Goal: Transaction & Acquisition: Subscribe to service/newsletter

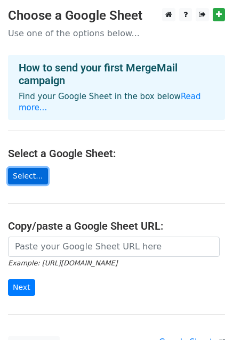
click at [24, 168] on link "Select..." at bounding box center [28, 176] width 40 height 17
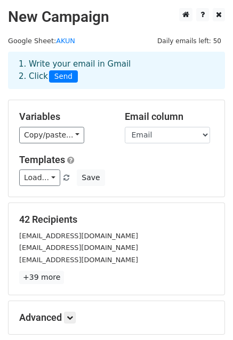
click at [62, 105] on div "Variables Copy/paste... {{No}} {{Panggilan}} {{Nama Depan}} {{Nama Lengkap}} {{…" at bounding box center [117, 148] width 216 height 97
click at [144, 132] on select "No Panggilan Nama Depan Nama Lengkap Email Login NEW Password Update Baru Sudah…" at bounding box center [167, 135] width 85 height 17
click at [125, 127] on select "No Panggilan Nama Depan Nama Lengkap Email Login NEW Password Update Baru Sudah…" at bounding box center [167, 135] width 85 height 17
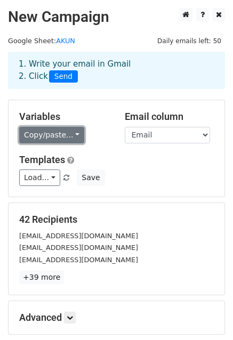
click at [63, 140] on link "Copy/paste..." at bounding box center [51, 135] width 65 height 17
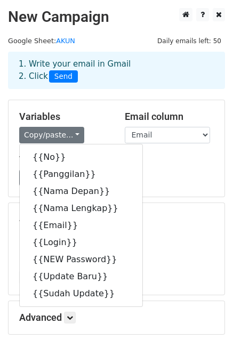
click at [87, 104] on div "Variables Copy/paste... {{No}} {{Panggilan}} {{Nama Depan}} {{Nama Lengkap}} {{…" at bounding box center [117, 148] width 216 height 97
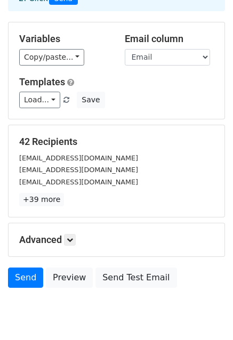
scroll to position [79, 0]
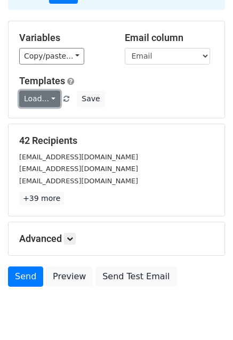
click at [45, 100] on link "Load..." at bounding box center [39, 99] width 41 height 17
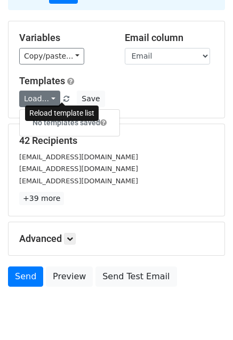
click at [63, 98] on span at bounding box center [66, 99] width 6 height 7
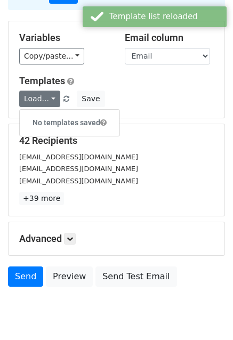
click at [193, 221] on form "Variables Copy/paste... {{No}} {{Panggilan}} {{Nama Depan}} {{Nama Lengkap}} {{…" at bounding box center [116, 156] width 217 height 271
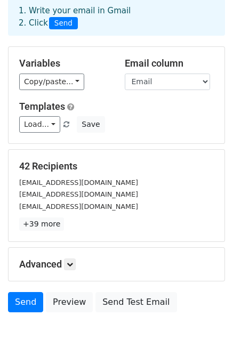
scroll to position [41, 0]
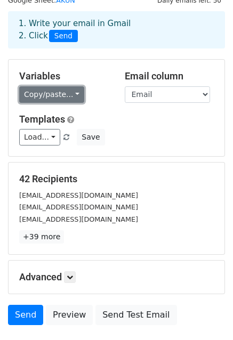
click at [65, 88] on link "Copy/paste..." at bounding box center [51, 94] width 65 height 17
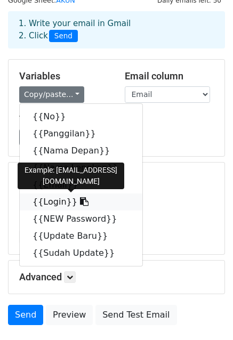
click at [47, 200] on link "{{Login}}" at bounding box center [81, 202] width 123 height 17
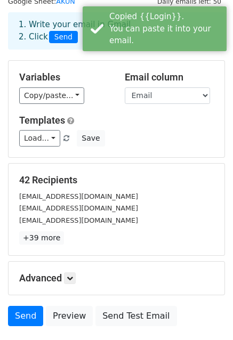
scroll to position [34, 0]
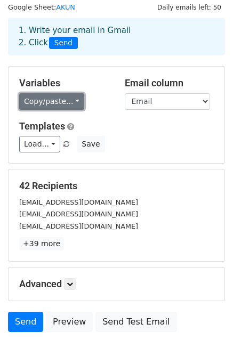
click at [68, 106] on link "Copy/paste..." at bounding box center [51, 101] width 65 height 17
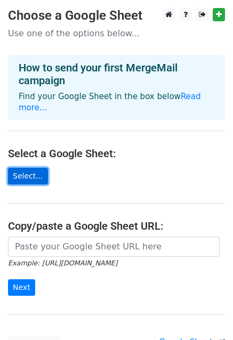
click at [25, 168] on link "Select..." at bounding box center [28, 176] width 40 height 17
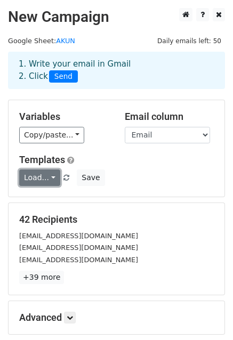
click at [52, 176] on link "Load..." at bounding box center [39, 178] width 41 height 17
click at [102, 158] on h5 "Templates" at bounding box center [116, 160] width 195 height 12
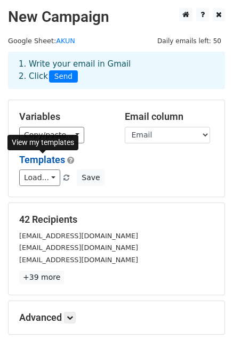
click at [52, 158] on link "Templates" at bounding box center [42, 159] width 46 height 11
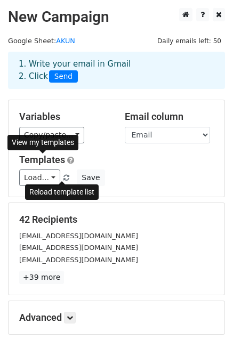
click at [63, 178] on span at bounding box center [66, 178] width 6 height 7
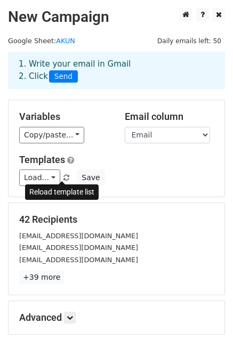
click at [64, 180] on span at bounding box center [66, 178] width 6 height 7
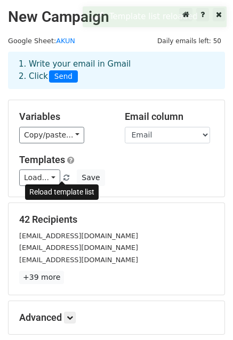
click at [62, 178] on link at bounding box center [66, 178] width 9 height 8
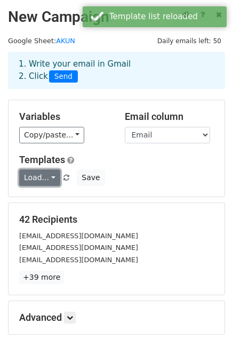
click at [49, 178] on link "Load..." at bounding box center [39, 178] width 41 height 17
click at [49, 203] on link "Akun SKOMDA" at bounding box center [63, 201] width 86 height 17
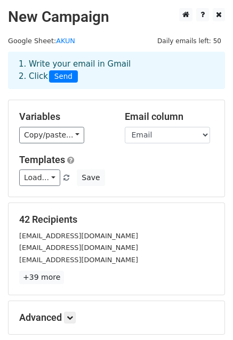
scroll to position [115, 0]
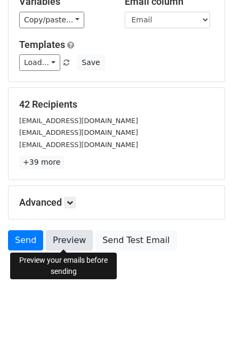
click at [58, 240] on link "Preview" at bounding box center [69, 240] width 47 height 20
click at [62, 238] on link "Preview" at bounding box center [69, 240] width 47 height 20
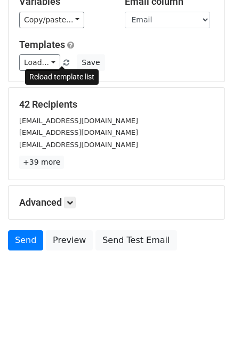
click at [63, 63] on span at bounding box center [66, 63] width 6 height 7
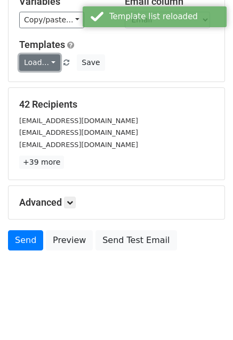
click at [47, 62] on link "Load..." at bounding box center [39, 62] width 41 height 17
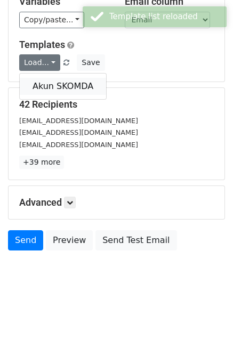
click at [41, 84] on link "Akun SKOMDA" at bounding box center [63, 86] width 86 height 17
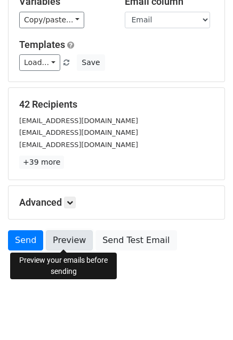
click at [63, 240] on link "Preview" at bounding box center [69, 240] width 47 height 20
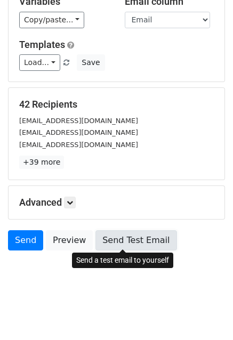
click at [117, 238] on link "Send Test Email" at bounding box center [135, 240] width 81 height 20
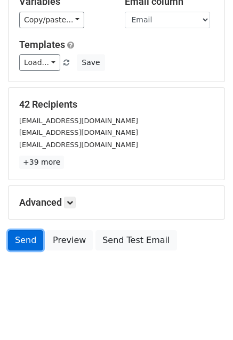
click at [23, 240] on link "Send" at bounding box center [25, 240] width 35 height 20
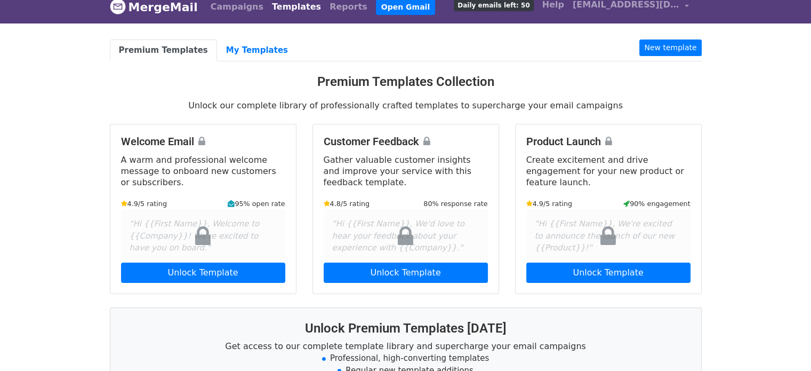
scroll to position [12, 0]
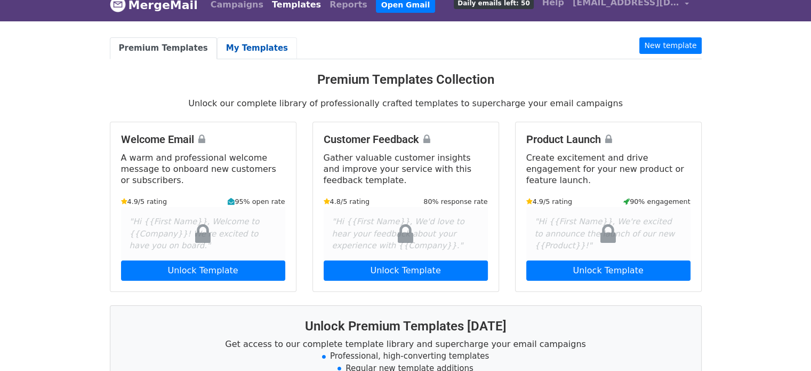
click at [245, 47] on link "My Templates" at bounding box center [257, 48] width 80 height 22
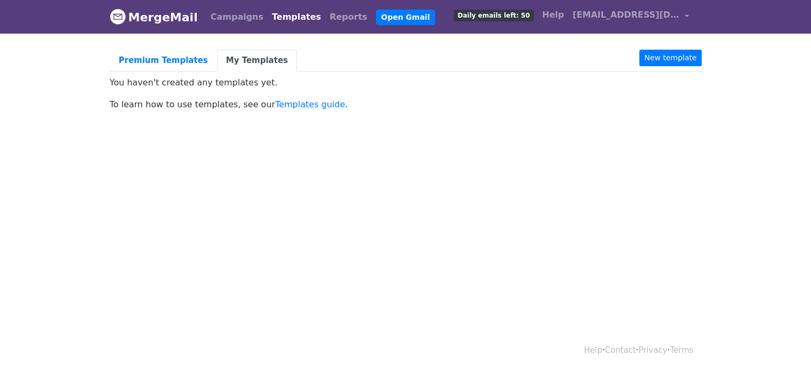
scroll to position [1, 0]
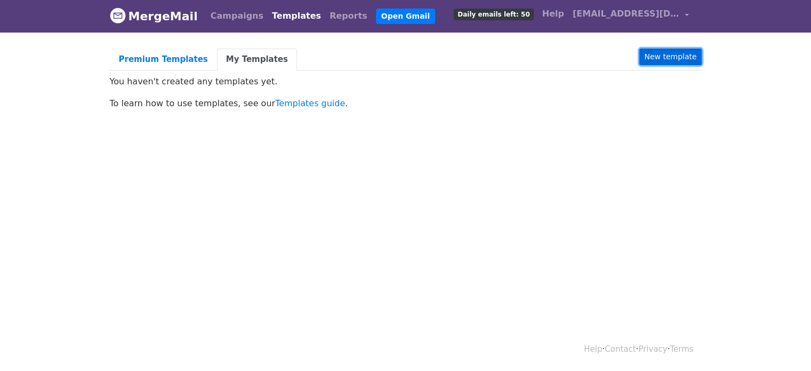
click at [678, 54] on link "New template" at bounding box center [670, 57] width 62 height 17
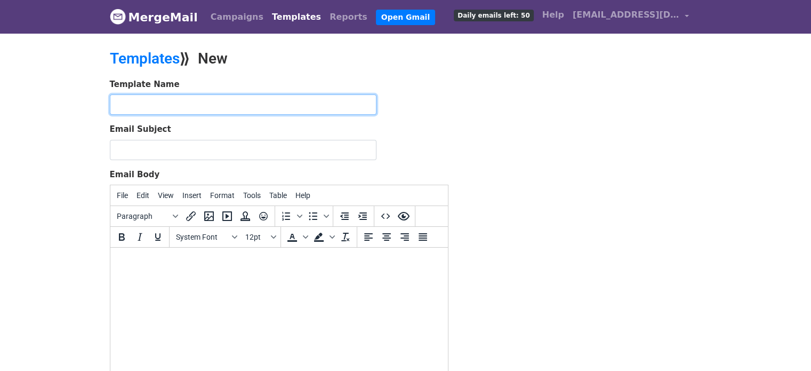
click at [185, 109] on input "text" at bounding box center [243, 104] width 267 height 20
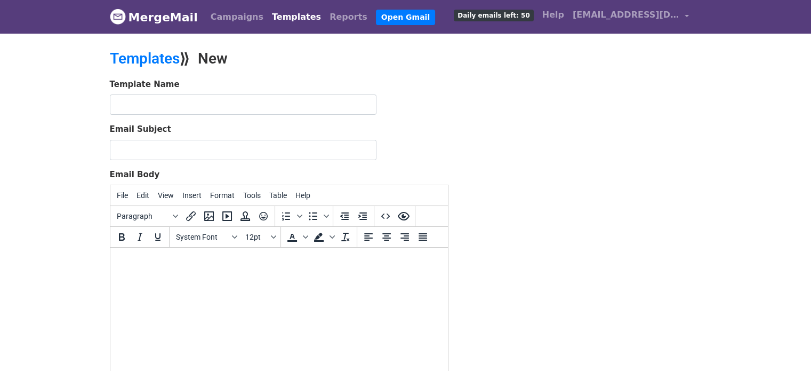
click at [177, 276] on html at bounding box center [279, 261] width 338 height 29
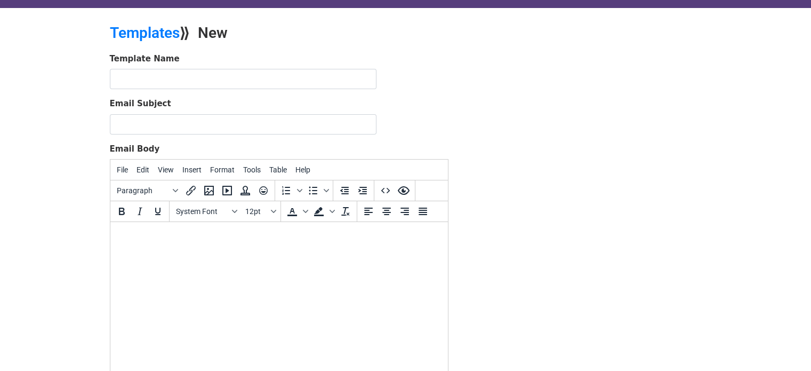
paste body
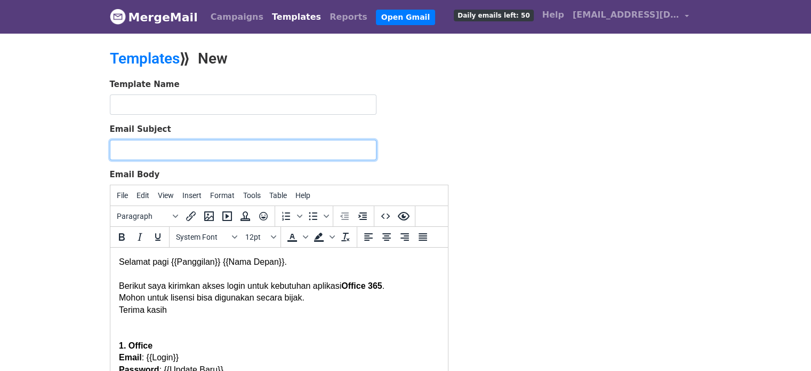
click at [245, 144] on input "Email Subject" at bounding box center [243, 150] width 267 height 20
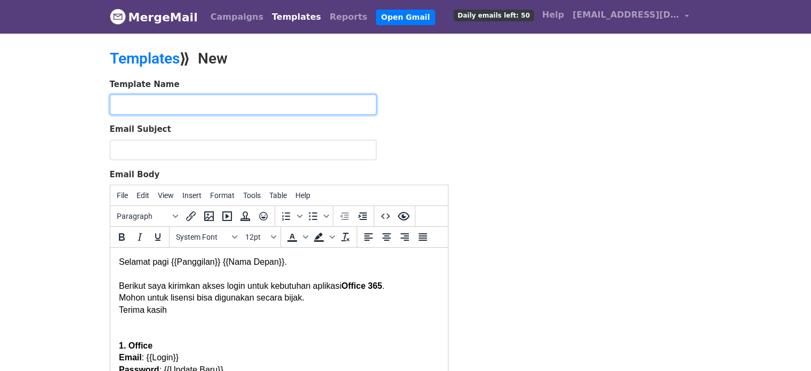
click at [350, 109] on input "text" at bounding box center [243, 104] width 267 height 20
type input "S"
type input "Akun SKOMDA"
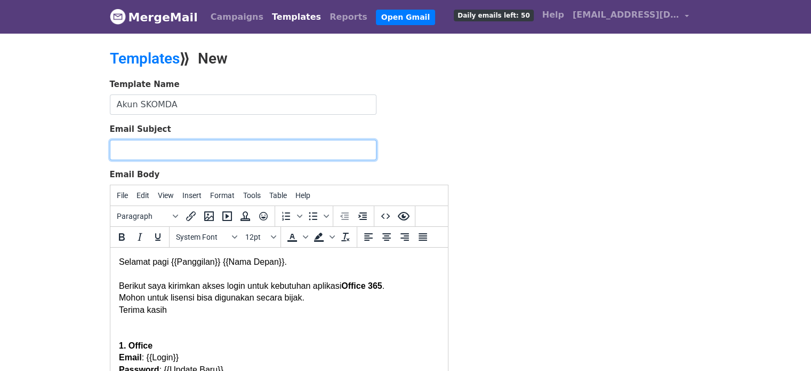
click at [322, 155] on input "Email Subject" at bounding box center [243, 150] width 267 height 20
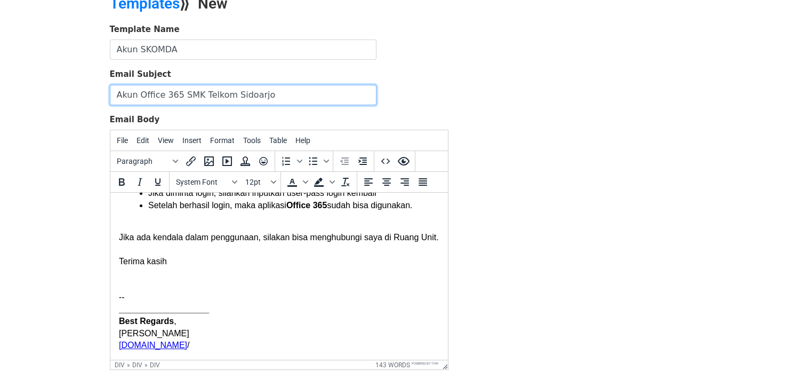
scroll to position [66, 0]
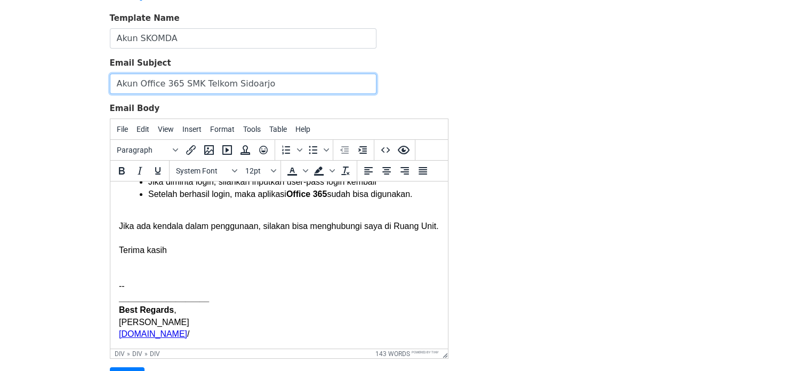
type input "Akun Office 365 SMK Telkom Sidoarjo"
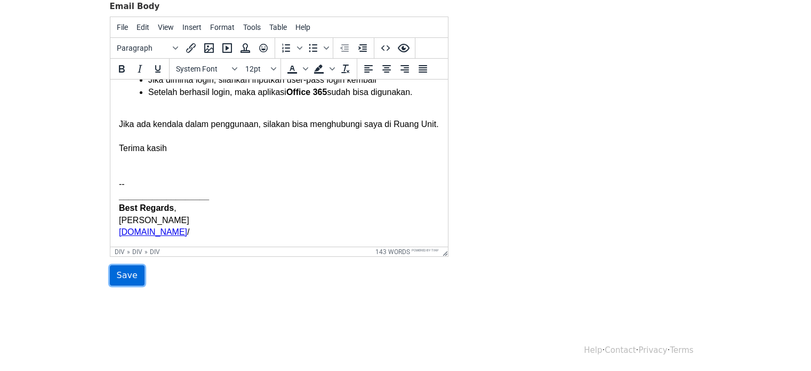
click at [118, 274] on input "Save" at bounding box center [127, 275] width 35 height 20
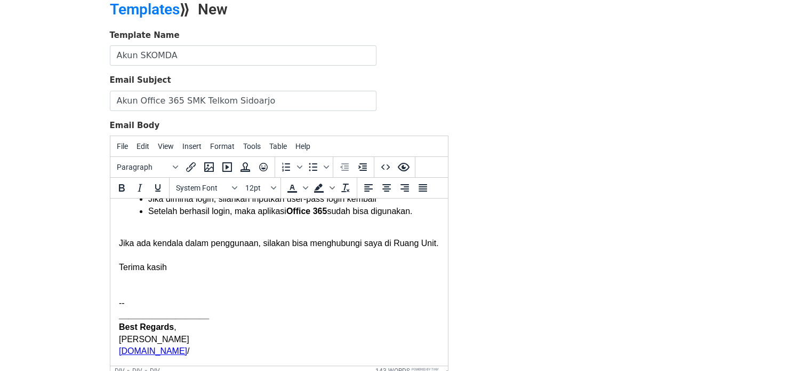
scroll to position [0, 0]
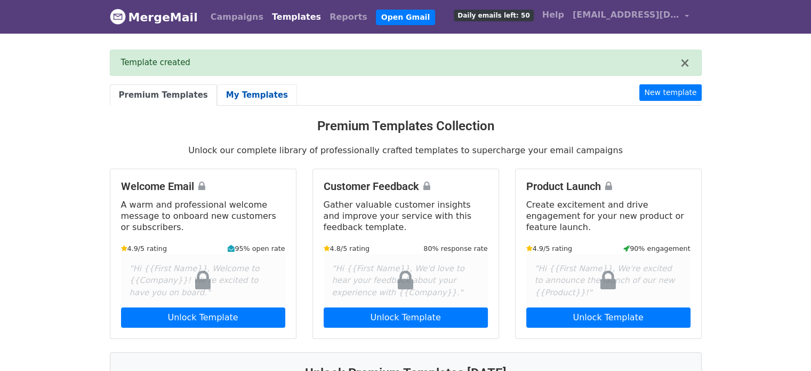
click at [241, 100] on link "My Templates" at bounding box center [257, 95] width 80 height 22
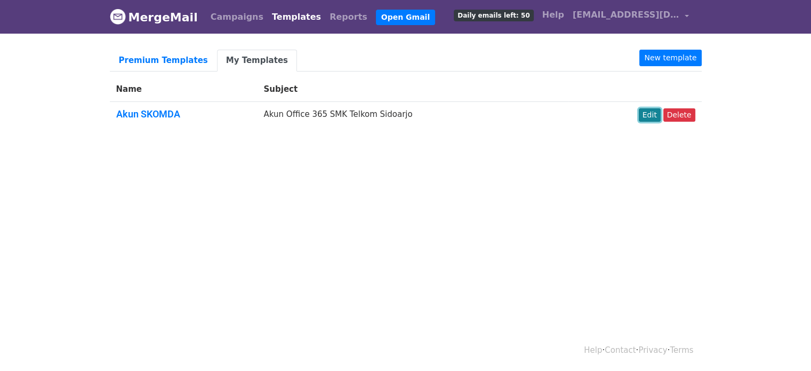
click at [657, 117] on link "Edit" at bounding box center [650, 114] width 22 height 13
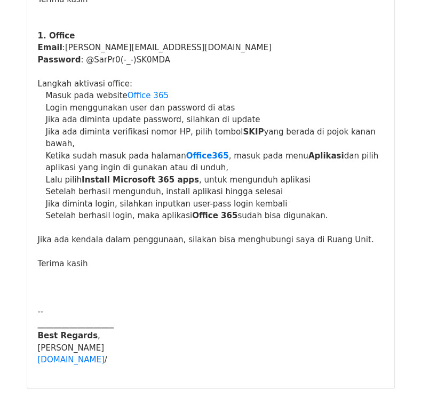
scroll to position [1272, 0]
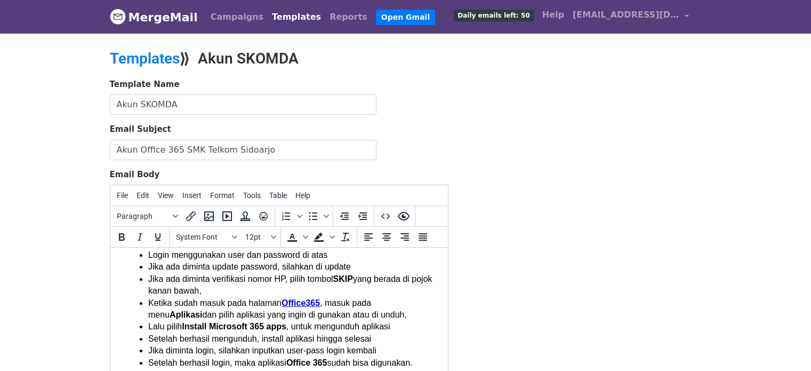
scroll to position [126, 0]
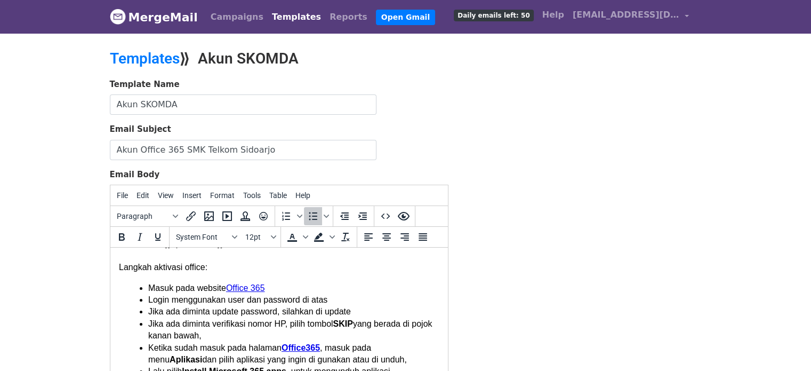
click at [149, 286] on li "Masuk pada website Office 365" at bounding box center [293, 288] width 291 height 12
click at [311, 290] on li "Masuk pada website Office 365﻿" at bounding box center [293, 288] width 291 height 12
click at [329, 302] on li "Login menggunakan user dan password di atas" at bounding box center [293, 300] width 291 height 12
click at [350, 309] on li "Jika ada diminta update password, silahkan di update" at bounding box center [293, 312] width 291 height 12
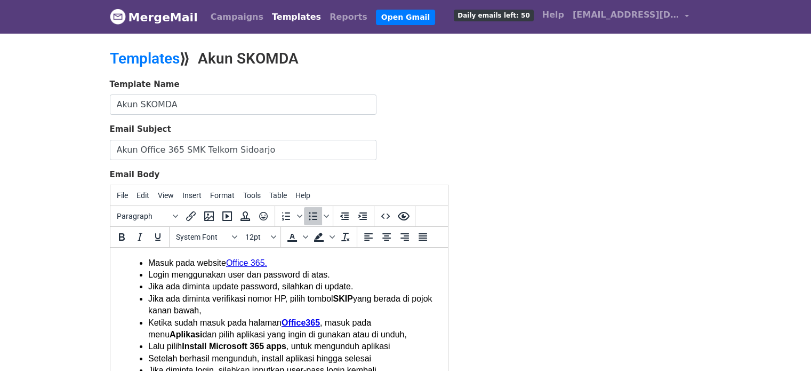
scroll to position [151, 0]
click at [337, 309] on li "Jika ada diminta verifikasi nomor HP, pilih tombol SKIP yang berada di pojok ka…" at bounding box center [293, 304] width 291 height 24
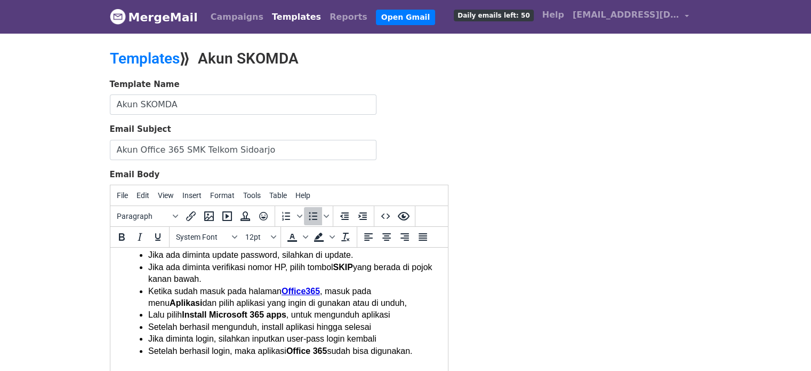
scroll to position [183, 0]
click at [358, 303] on li "Ketika sudah masuk pada halaman Office365 , masuk pada menu Aplikasi dan pilih …" at bounding box center [293, 296] width 291 height 24
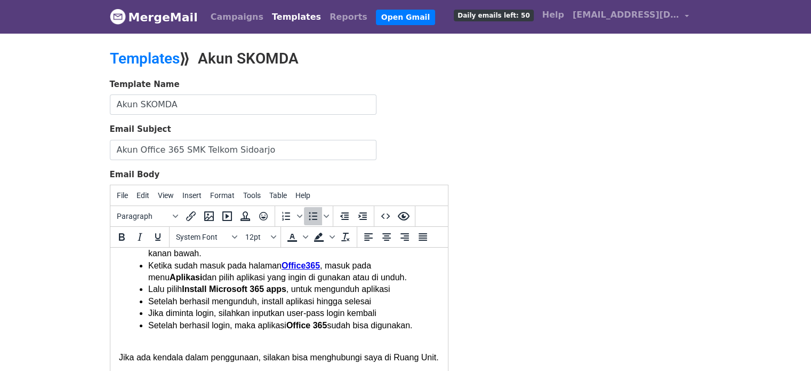
scroll to position [211, 0]
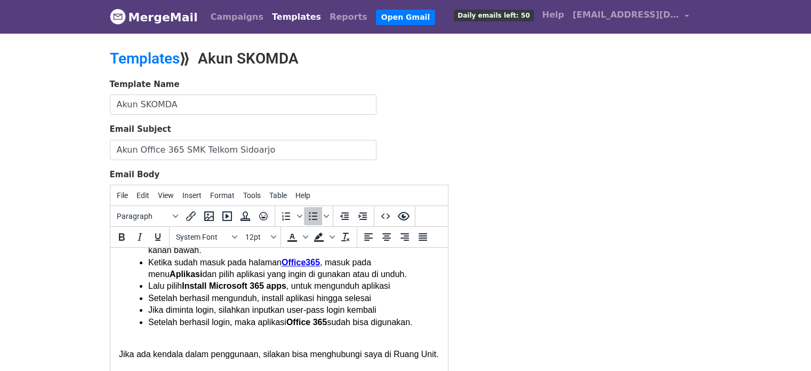
click at [403, 287] on li "Lalu pilih Install Microsoft 365 apps , untuk mengunduh aplikasi" at bounding box center [293, 286] width 291 height 12
click at [388, 299] on li "Setelah berhasil mengunduh, install aplikasi hingga selesai" at bounding box center [293, 298] width 291 height 12
click at [389, 313] on li "Jika diminta login, silahkan inputkan user-pass login kembali" at bounding box center [293, 310] width 291 height 12
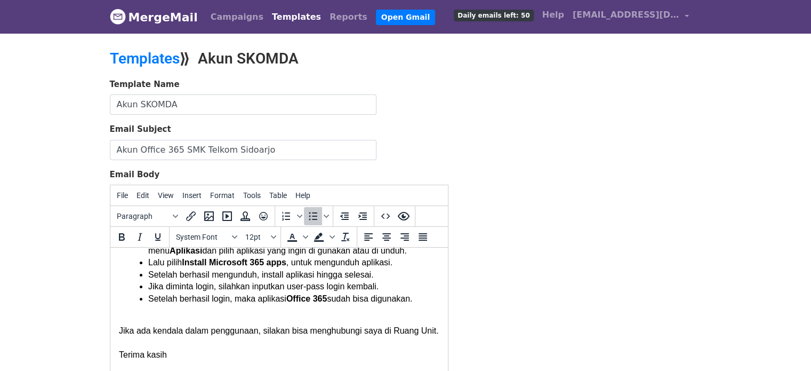
click at [418, 303] on li "Setelah berhasil login, maka aplikasi Office 365 sudah bisa digunakan." at bounding box center [293, 299] width 291 height 12
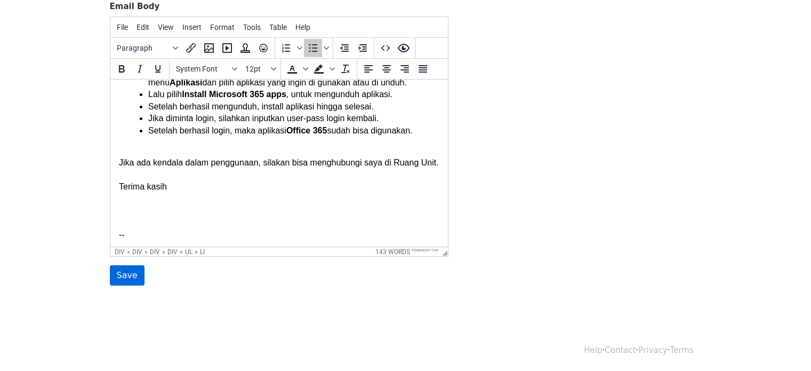
click at [130, 278] on input "Save" at bounding box center [127, 275] width 35 height 20
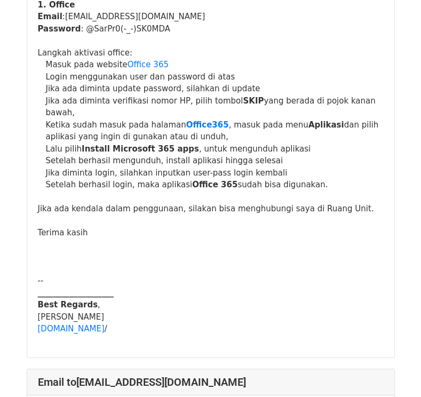
scroll to position [5722, 0]
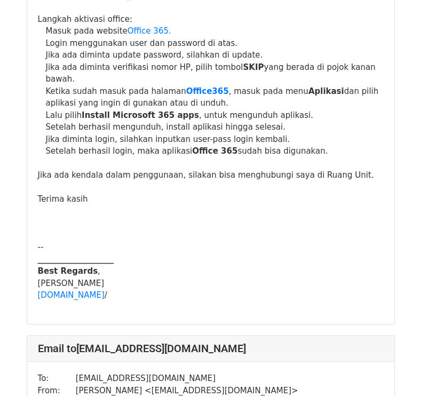
scroll to position [544, 0]
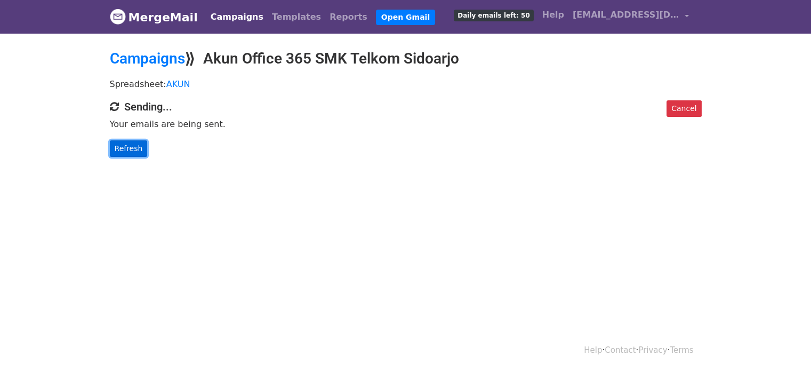
click at [129, 151] on link "Refresh" at bounding box center [129, 148] width 38 height 17
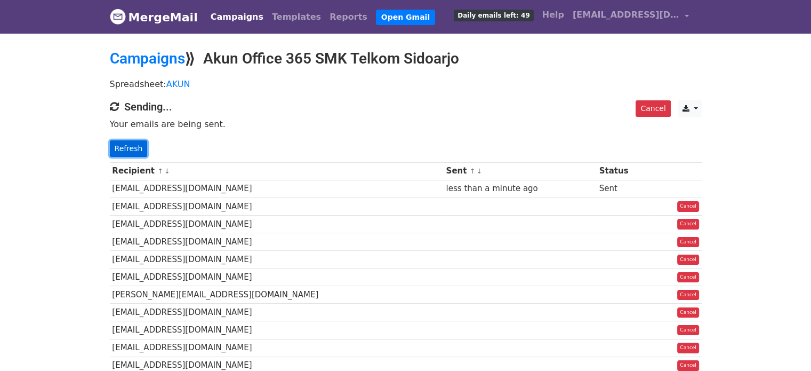
click at [130, 147] on link "Refresh" at bounding box center [129, 148] width 38 height 17
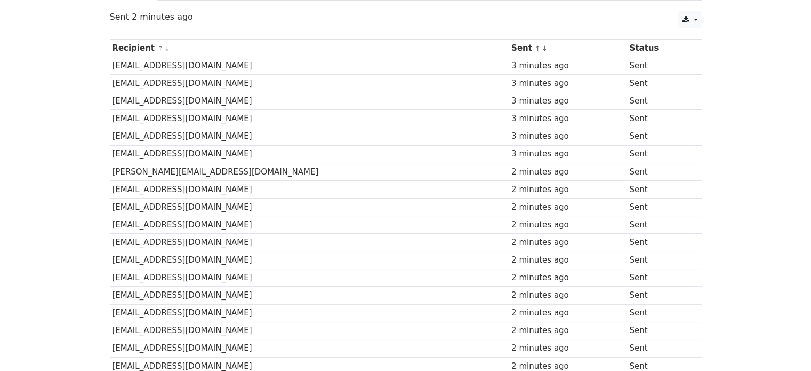
scroll to position [122, 0]
